Goal: Information Seeking & Learning: Learn about a topic

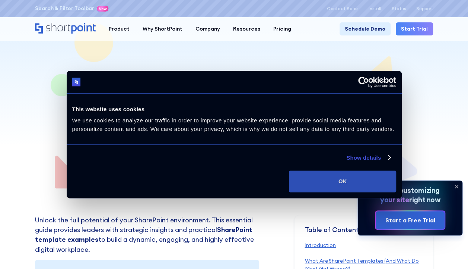
click at [330, 178] on button "OK" at bounding box center [342, 181] width 107 height 22
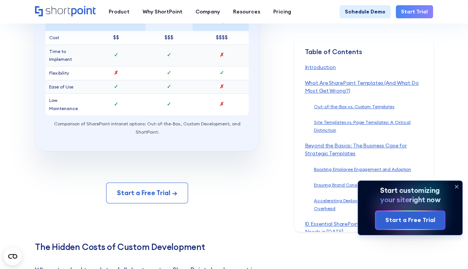
scroll to position [5773, 0]
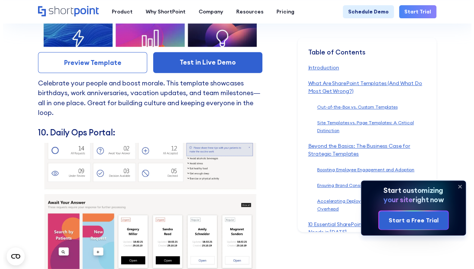
scroll to position [5252, 0]
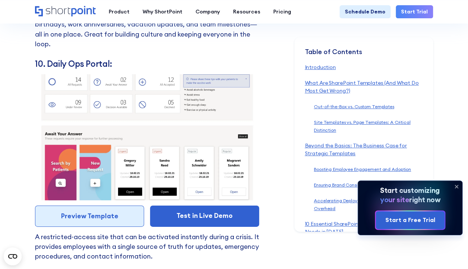
click at [112, 209] on link "Preview Template" at bounding box center [89, 215] width 109 height 21
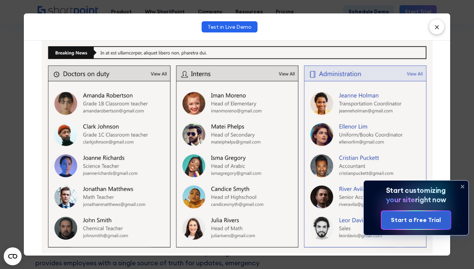
scroll to position [522, 0]
click at [432, 28] on button "×" at bounding box center [436, 26] width 15 height 15
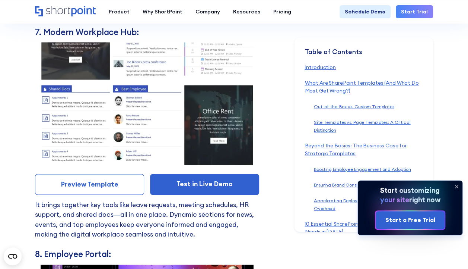
scroll to position [4599, 0]
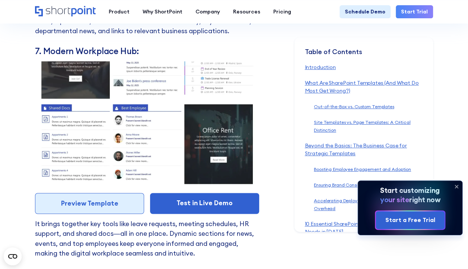
click at [91, 203] on link "Preview Template" at bounding box center [89, 203] width 109 height 21
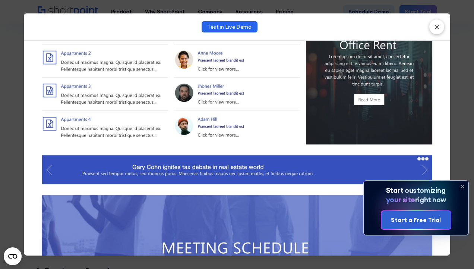
scroll to position [302, 0]
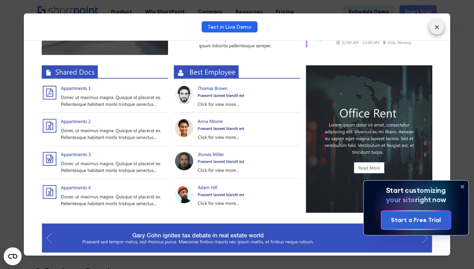
click at [436, 28] on button "×" at bounding box center [436, 26] width 15 height 15
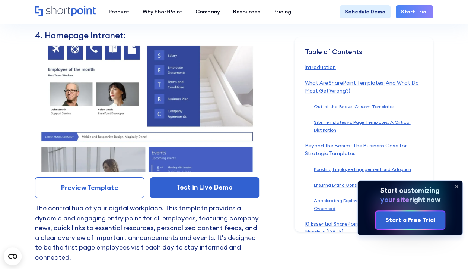
scroll to position [3929, 0]
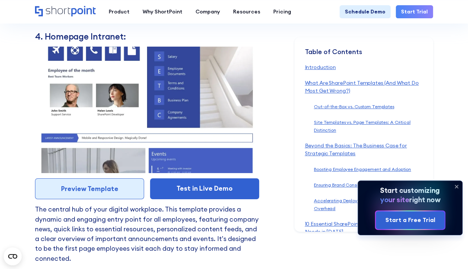
click at [101, 182] on link "Preview Template" at bounding box center [89, 188] width 109 height 21
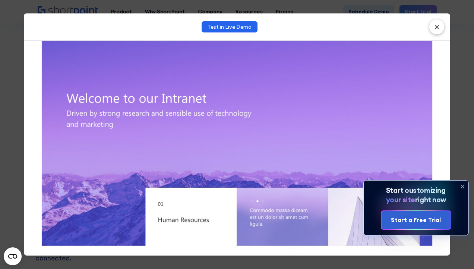
scroll to position [0, 0]
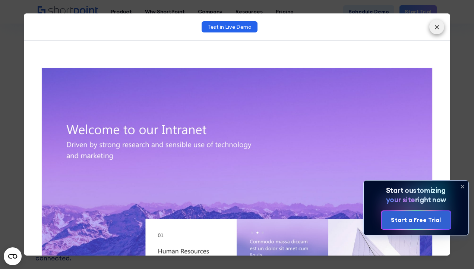
click at [439, 31] on button "×" at bounding box center [436, 26] width 15 height 15
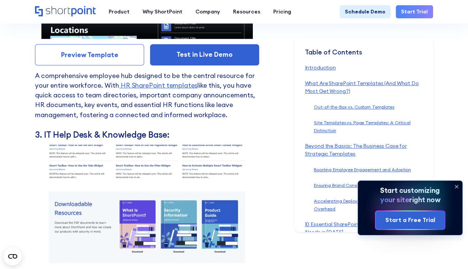
scroll to position [3631, 0]
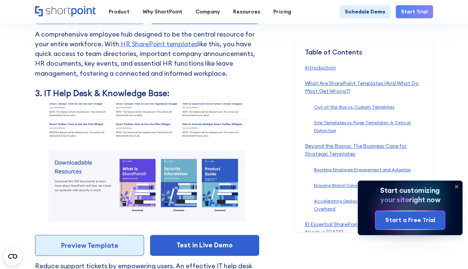
click at [100, 237] on link "Preview Template" at bounding box center [89, 245] width 109 height 21
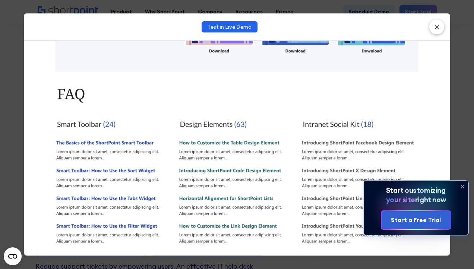
scroll to position [421, 0]
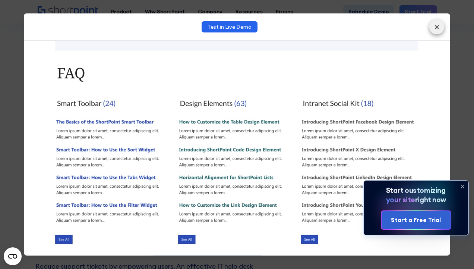
click at [436, 28] on button "×" at bounding box center [436, 26] width 15 height 15
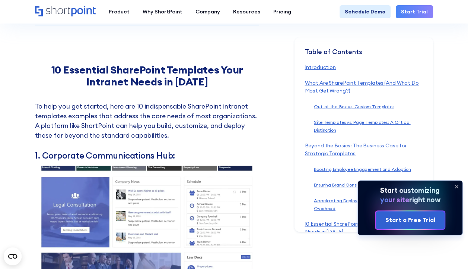
scroll to position [2998, 0]
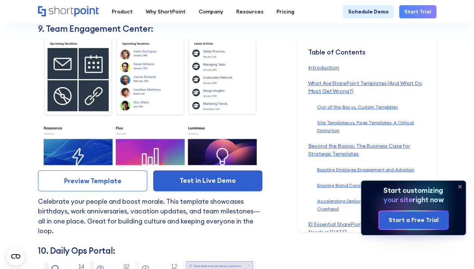
scroll to position [5066, 0]
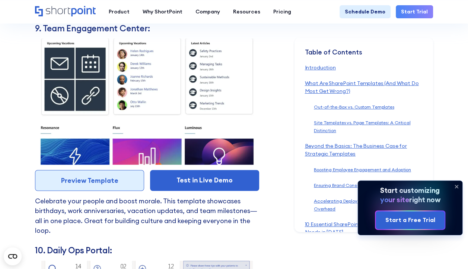
click at [107, 177] on link "Preview Template" at bounding box center [89, 180] width 109 height 21
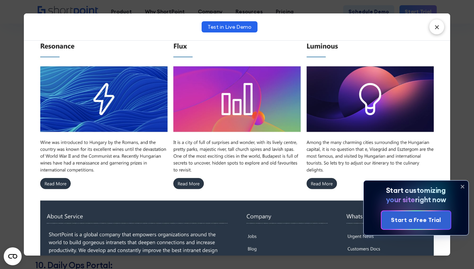
scroll to position [567, 0]
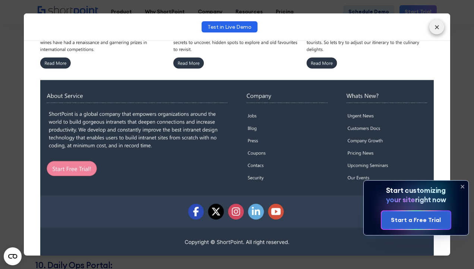
click at [438, 22] on button "×" at bounding box center [436, 26] width 15 height 15
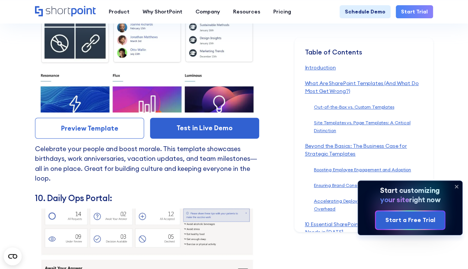
scroll to position [5234, 0]
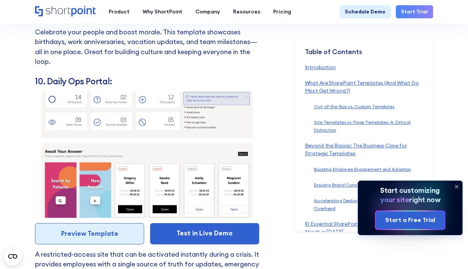
click at [75, 230] on link "Preview Template" at bounding box center [89, 233] width 109 height 21
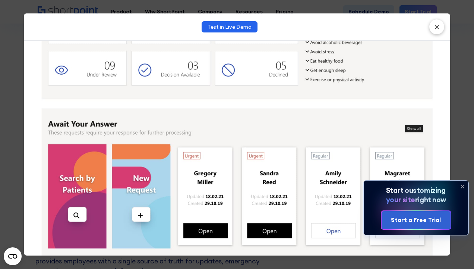
scroll to position [298, 0]
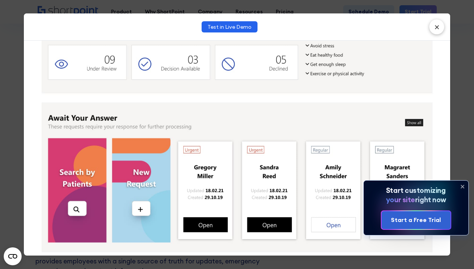
click at [436, 26] on button "×" at bounding box center [436, 26] width 15 height 15
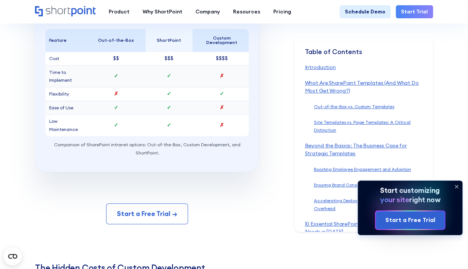
scroll to position [5830, 0]
